Goal: Navigation & Orientation: Understand site structure

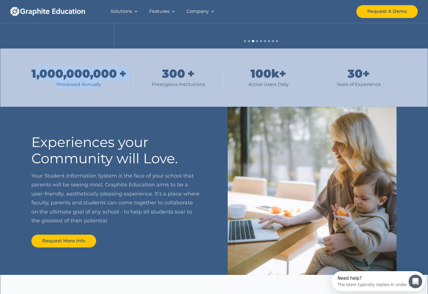
drag, startPoint x: 34, startPoint y: 73, endPoint x: 110, endPoint y: 91, distance: 77.5
click at [110, 91] on div "1,000,000,000 + Processed Annually 300 + Prestigious Institutions 100 k+ Active…" at bounding box center [213, 78] width 365 height 58
click at [109, 88] on div "1,000,000,000 + Processed Annually 300 + Prestigious Institutions 100 k+ Active…" at bounding box center [213, 78] width 365 height 58
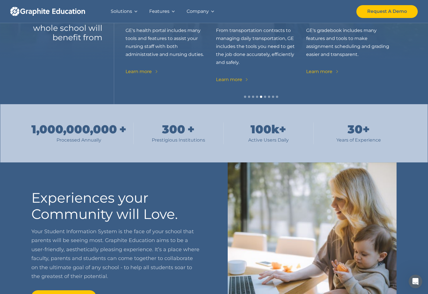
scroll to position [143, 0]
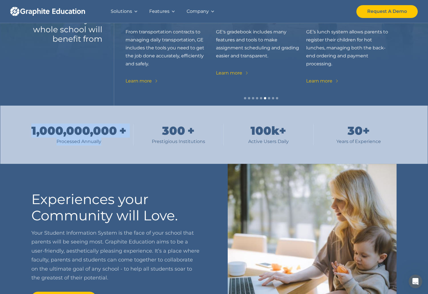
drag, startPoint x: 33, startPoint y: 130, endPoint x: 108, endPoint y: 145, distance: 77.4
click at [108, 145] on div "1,000,000,000 + Processed Annually" at bounding box center [78, 135] width 95 height 22
click at [109, 145] on div "Processed Annually" at bounding box center [78, 142] width 95 height 8
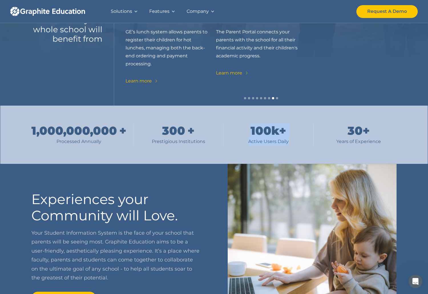
drag, startPoint x: 248, startPoint y: 129, endPoint x: 306, endPoint y: 143, distance: 59.7
click at [306, 143] on div "1,000,000,000 + Processed Annually 300 + Prestigious Institutions 100 k+ Active…" at bounding box center [213, 135] width 365 height 22
click at [306, 149] on div "1,000,000,000 + Processed Annually 300 + Prestigious Institutions 100 k+ Active…" at bounding box center [213, 135] width 365 height 58
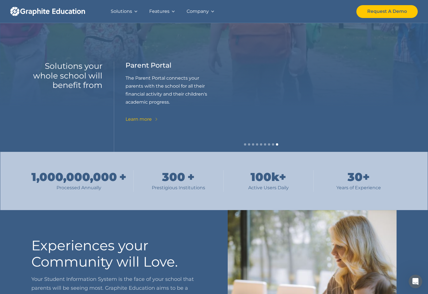
scroll to position [0, 0]
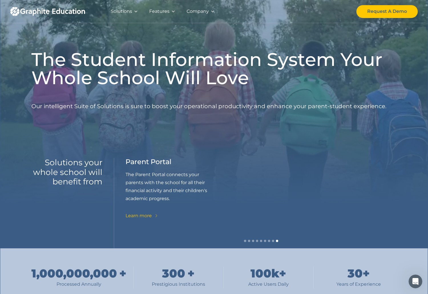
click at [161, 12] on div "Features" at bounding box center [159, 11] width 20 height 8
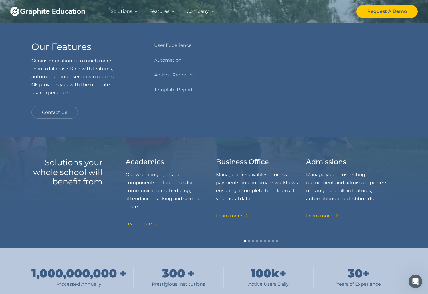
click at [167, 12] on div "Features" at bounding box center [159, 11] width 20 height 8
